Goal: Communication & Community: Ask a question

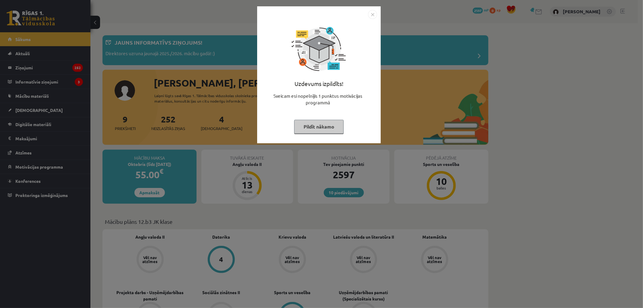
click at [323, 130] on button "Pildīt nākamo" at bounding box center [318, 127] width 49 height 14
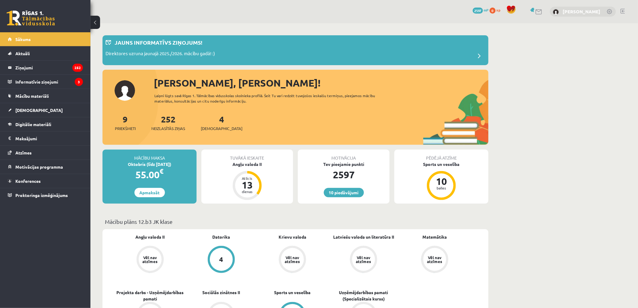
click at [593, 9] on link "[PERSON_NAME]" at bounding box center [582, 11] width 38 height 6
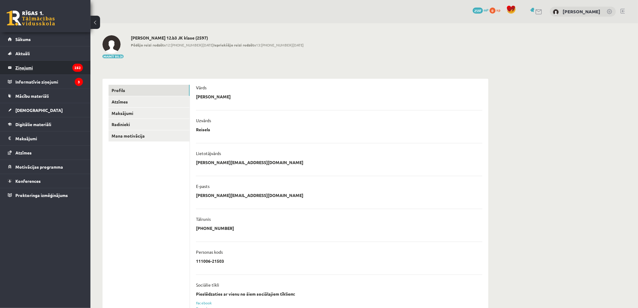
click at [39, 68] on legend "Ziņojumi 252" at bounding box center [49, 68] width 68 height 14
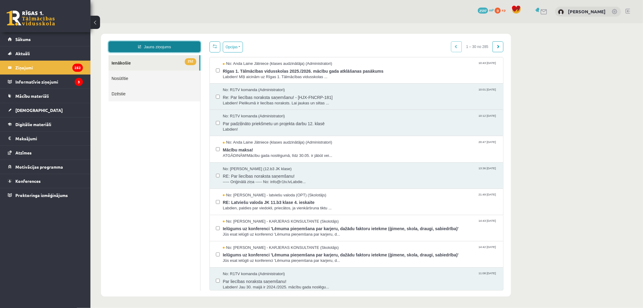
click at [150, 46] on link "Jauns ziņojums" at bounding box center [154, 46] width 92 height 11
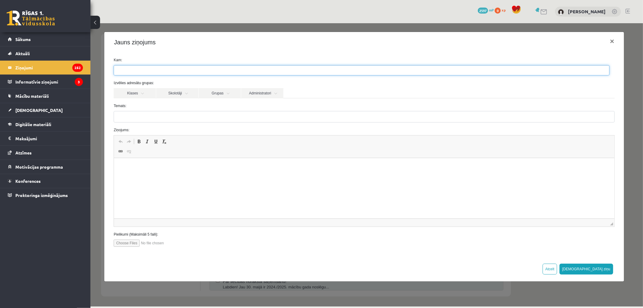
click at [178, 74] on ul at bounding box center [361, 70] width 495 height 10
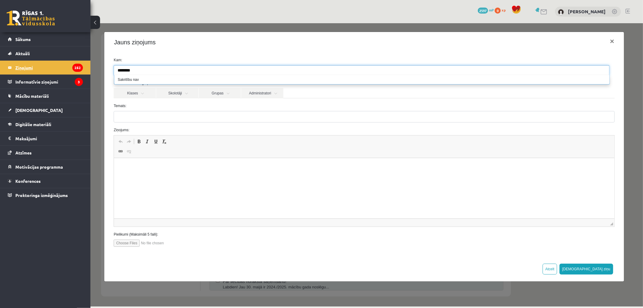
type input "********"
click at [13, 63] on link "Ziņojumi 252" at bounding box center [45, 68] width 75 height 14
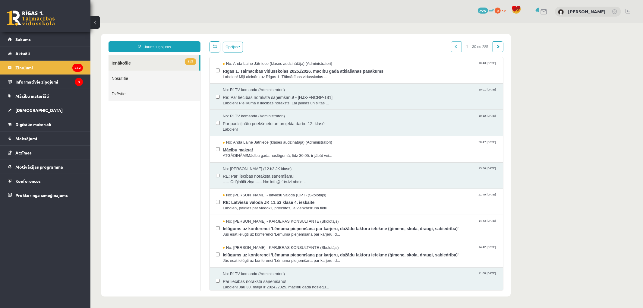
click at [127, 78] on link "Nosūtītie" at bounding box center [154, 77] width 92 height 15
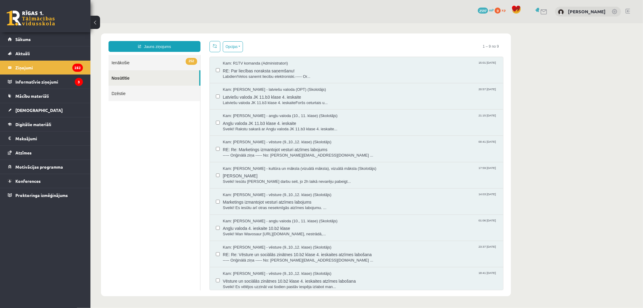
click at [131, 59] on link "252 Ienākošie" at bounding box center [154, 62] width 92 height 15
click at [146, 44] on link "Jauns ziņojums" at bounding box center [154, 46] width 92 height 11
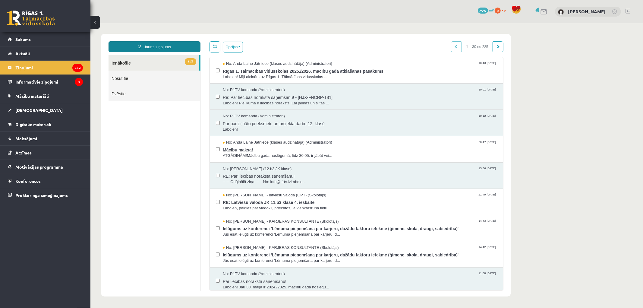
click at [132, 44] on link "Jauns ziņojums" at bounding box center [154, 46] width 92 height 11
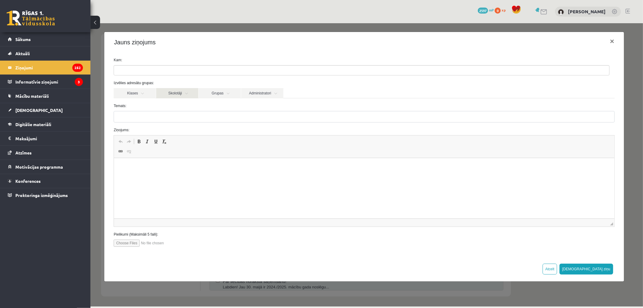
click at [190, 93] on link "Skolotāji" at bounding box center [177, 93] width 42 height 10
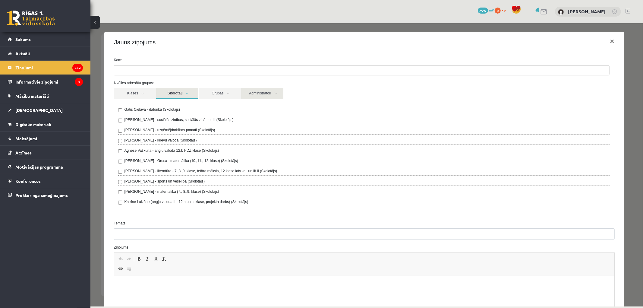
click at [262, 91] on link "Administratori" at bounding box center [262, 93] width 42 height 11
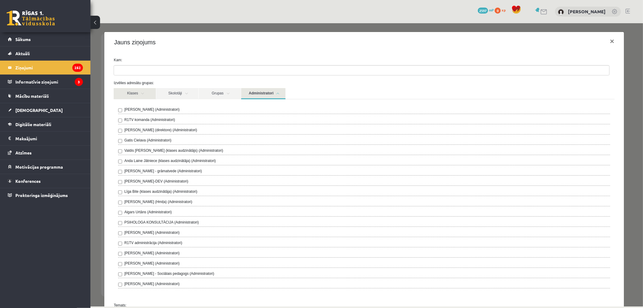
click at [137, 95] on link "Klases" at bounding box center [134, 93] width 42 height 11
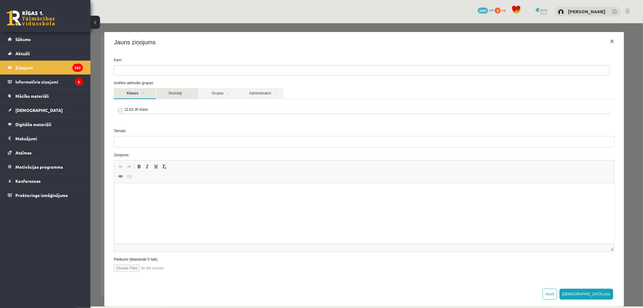
click at [176, 95] on link "Skolotāji" at bounding box center [177, 93] width 42 height 11
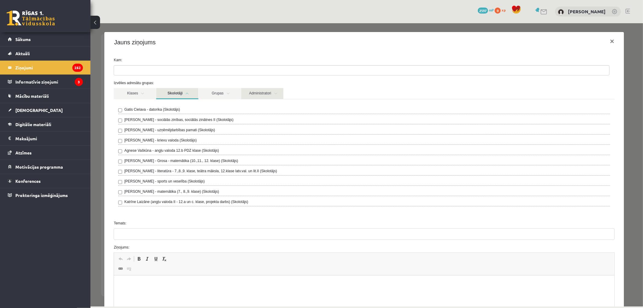
click at [261, 92] on link "Administratori" at bounding box center [262, 93] width 42 height 11
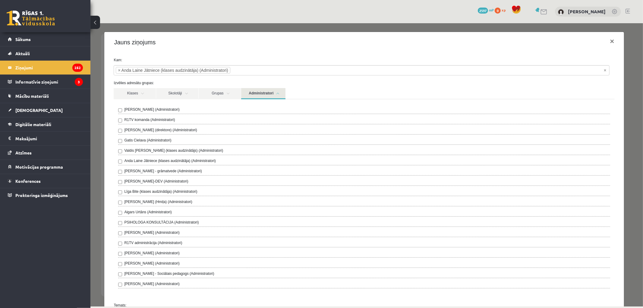
click at [629, 90] on div "**********" at bounding box center [366, 164] width 553 height 283
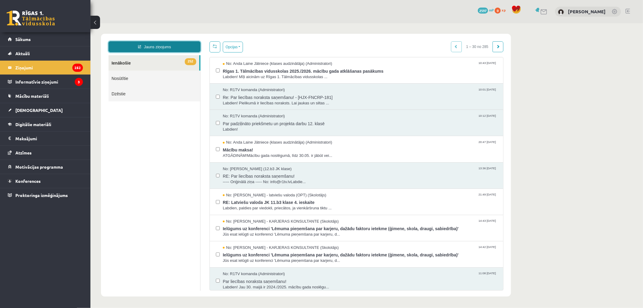
click at [155, 47] on link "Jauns ziņojums" at bounding box center [154, 46] width 92 height 11
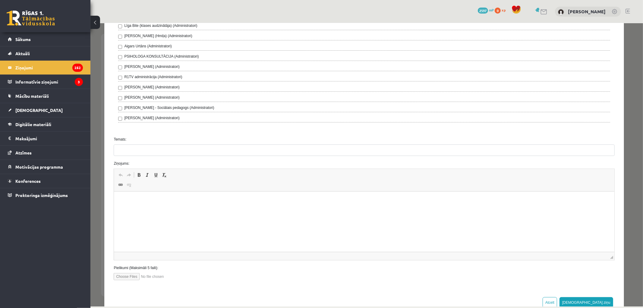
scroll to position [167, 0]
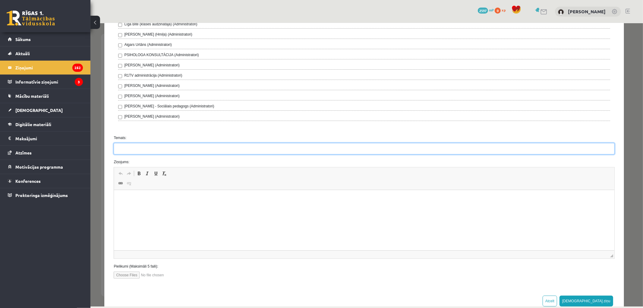
click at [133, 146] on input "Temats:" at bounding box center [363, 148] width 501 height 11
click at [137, 149] on input "**********" at bounding box center [363, 148] width 501 height 11
type input "**********"
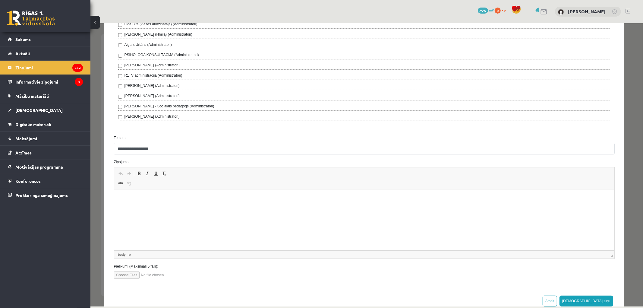
click at [141, 208] on html at bounding box center [364, 199] width 500 height 18
drag, startPoint x: 600, startPoint y: 301, endPoint x: 378, endPoint y: 24, distance: 354.6
click at [600, 300] on button "Sūtīt ziņu" at bounding box center [586, 300] width 54 height 11
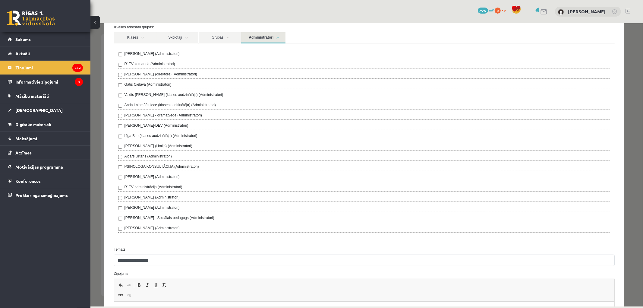
scroll to position [33, 0]
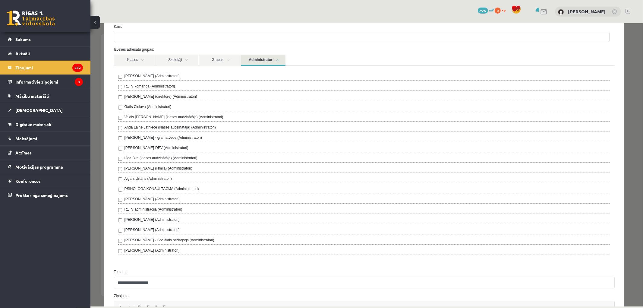
click at [139, 125] on label "Anda Laine Jātniece (klases audzinātāja) (Administratori)" at bounding box center [170, 126] width 92 height 5
click at [140, 127] on label "Anda Laine Jātniece (klases audzinātāja) (Administratori)" at bounding box center [170, 126] width 92 height 5
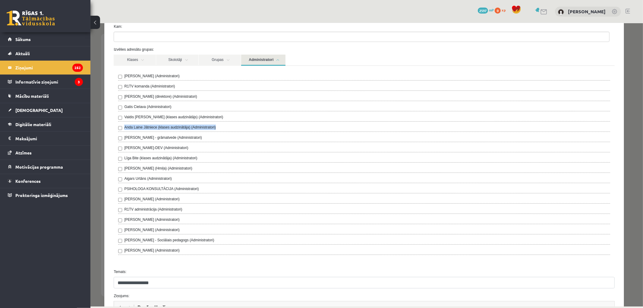
click at [141, 127] on label "Anda Laine Jātniece (klases audzinātāja) (Administratori)" at bounding box center [170, 126] width 92 height 5
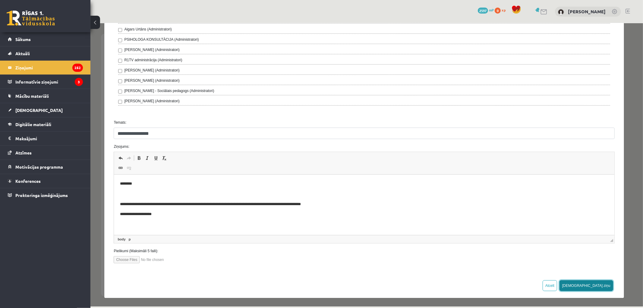
click at [600, 282] on button "Sūtīt ziņu" at bounding box center [586, 285] width 54 height 11
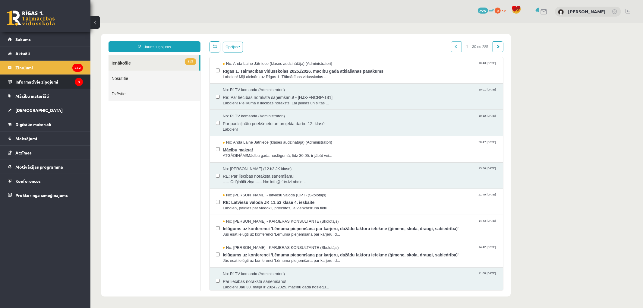
scroll to position [0, 0]
click at [49, 83] on legend "Informatīvie ziņojumi 3" at bounding box center [49, 82] width 68 height 14
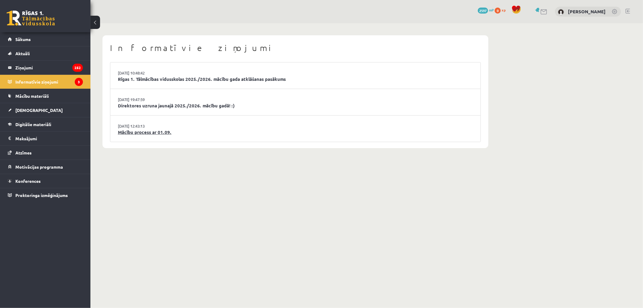
click at [159, 131] on link "Mācību process ar 01.09." at bounding box center [295, 132] width 355 height 7
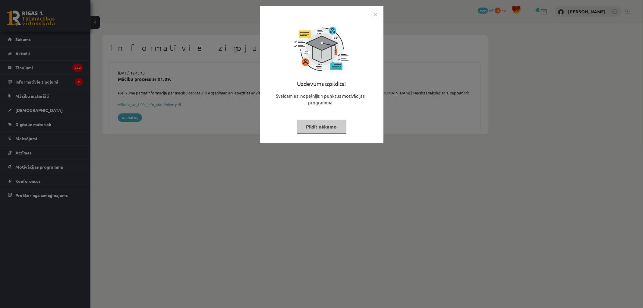
click at [331, 129] on button "Pildīt nākamo" at bounding box center [321, 127] width 49 height 14
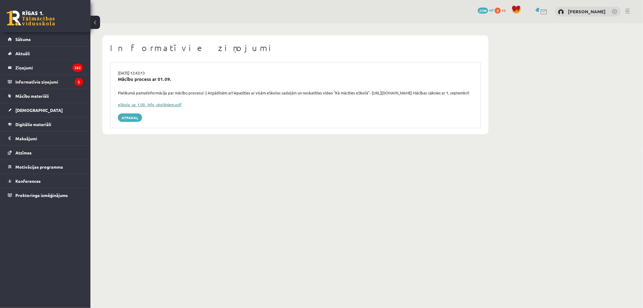
click at [164, 107] on link "eSkola_uz_1.09._info_skolēniem.pdf" at bounding box center [150, 104] width 64 height 5
click at [29, 37] on span "Sākums" at bounding box center [22, 38] width 15 height 5
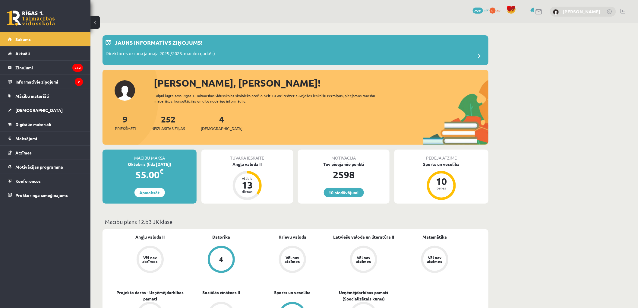
click at [580, 13] on link "[PERSON_NAME]" at bounding box center [582, 11] width 38 height 6
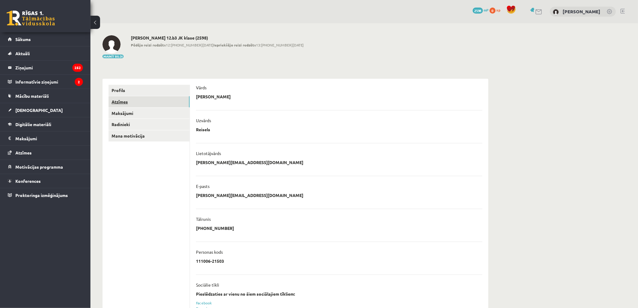
click at [121, 100] on link "Atzīmes" at bounding box center [149, 101] width 81 height 11
